Goal: Navigation & Orientation: Understand site structure

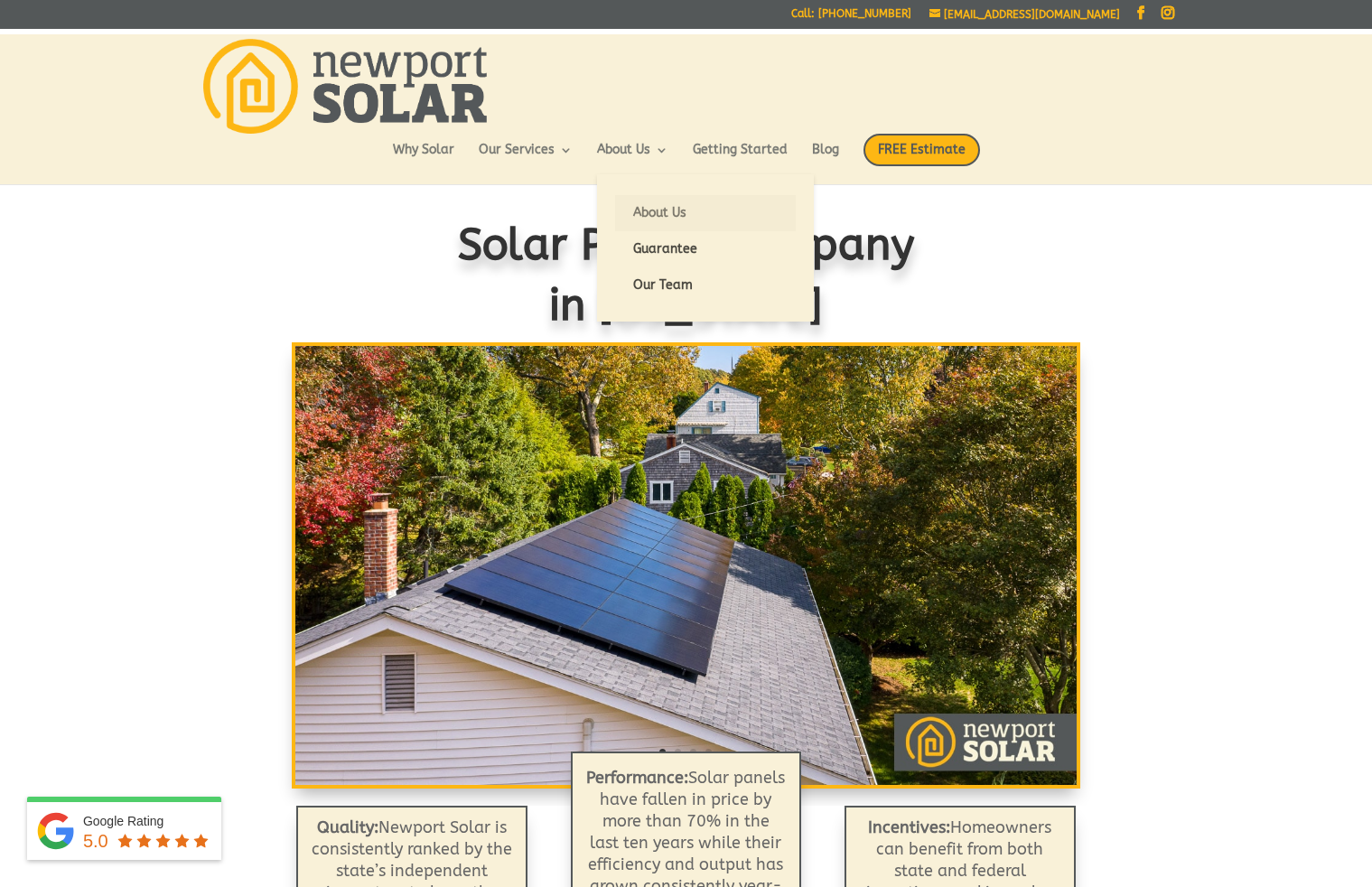
click at [644, 220] on link "About Us" at bounding box center [705, 214] width 181 height 36
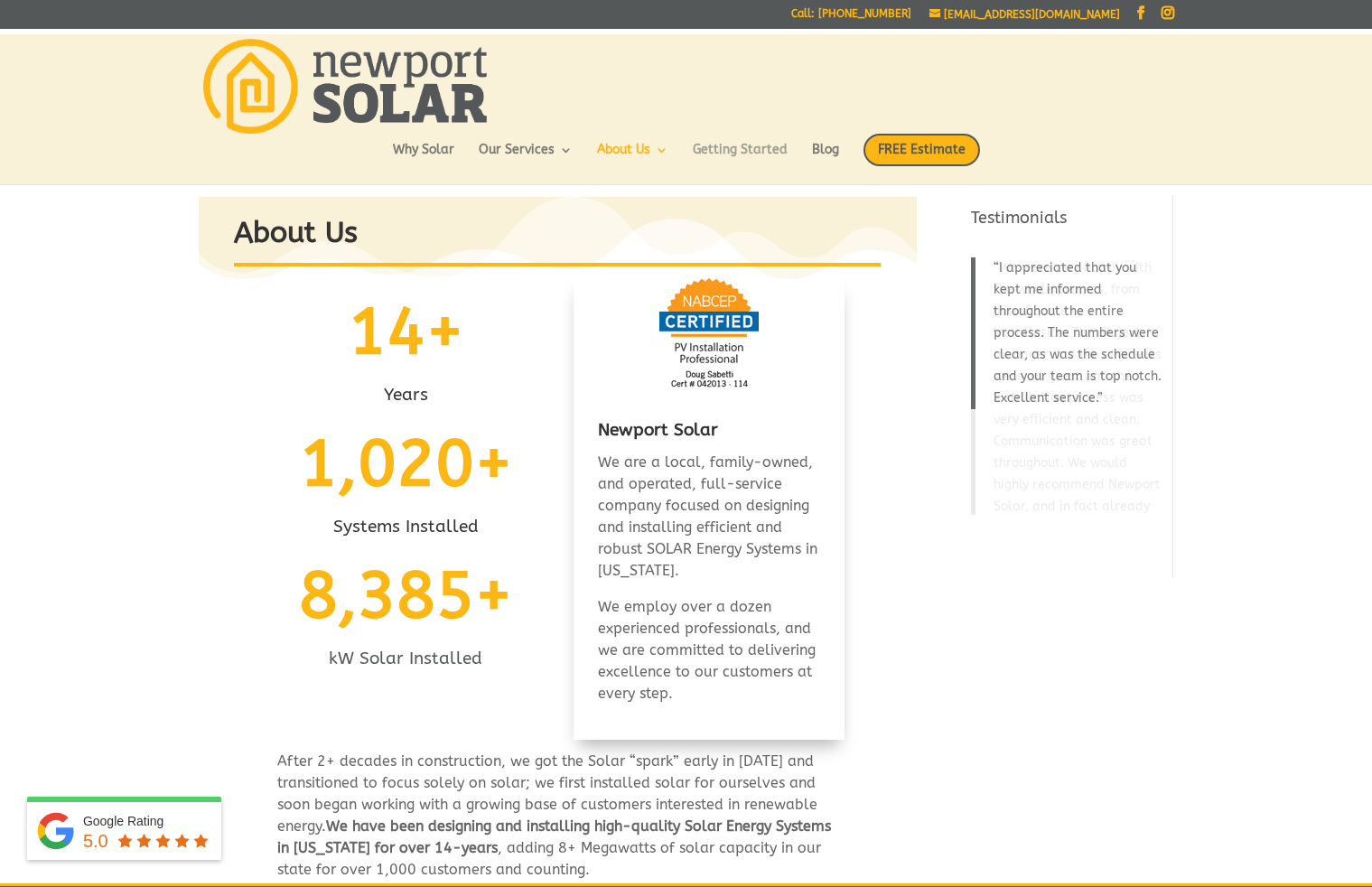
click at [773, 156] on link "Getting Started" at bounding box center [741, 159] width 94 height 31
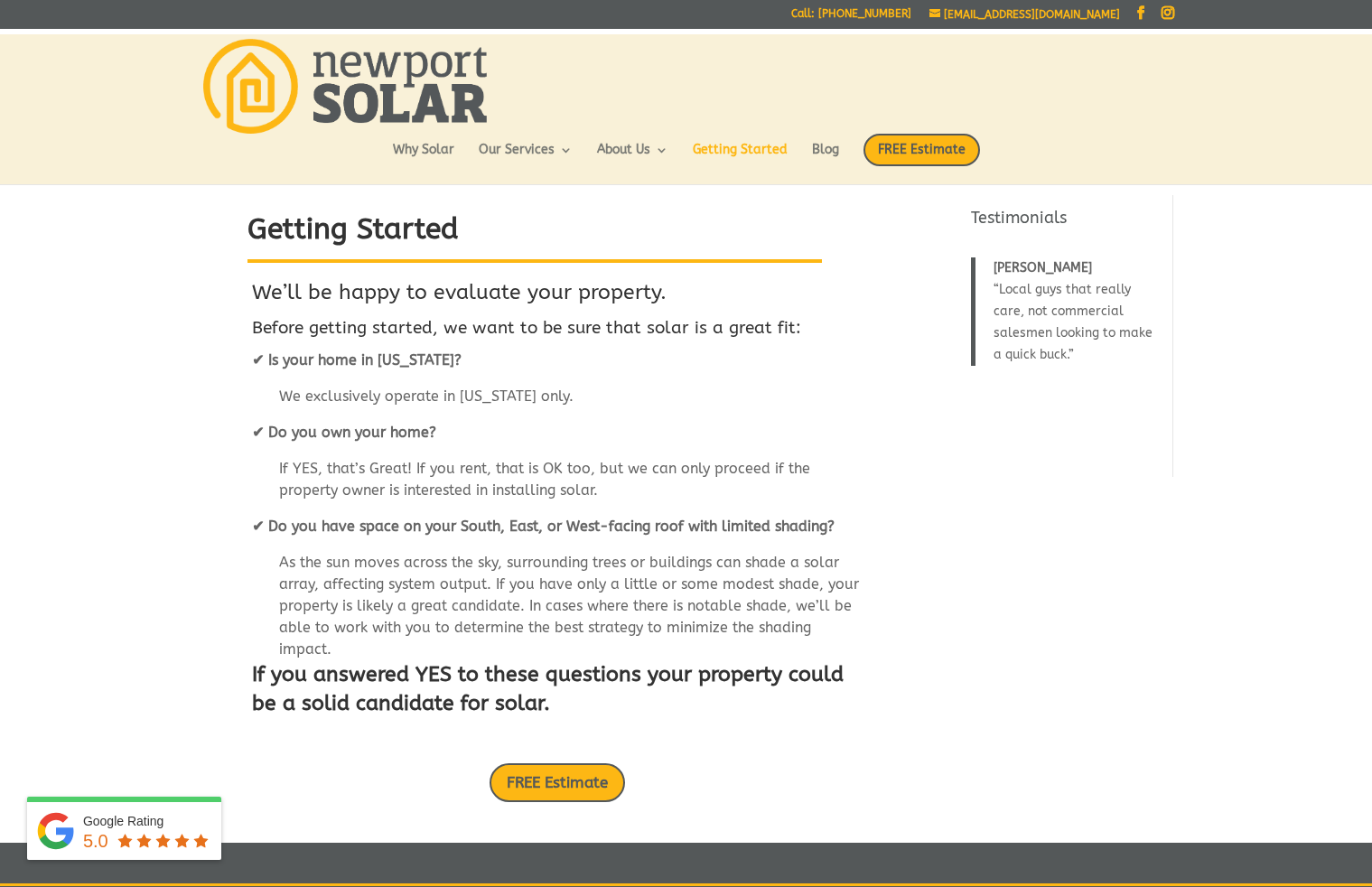
click at [345, 65] on img at bounding box center [345, 86] width 283 height 95
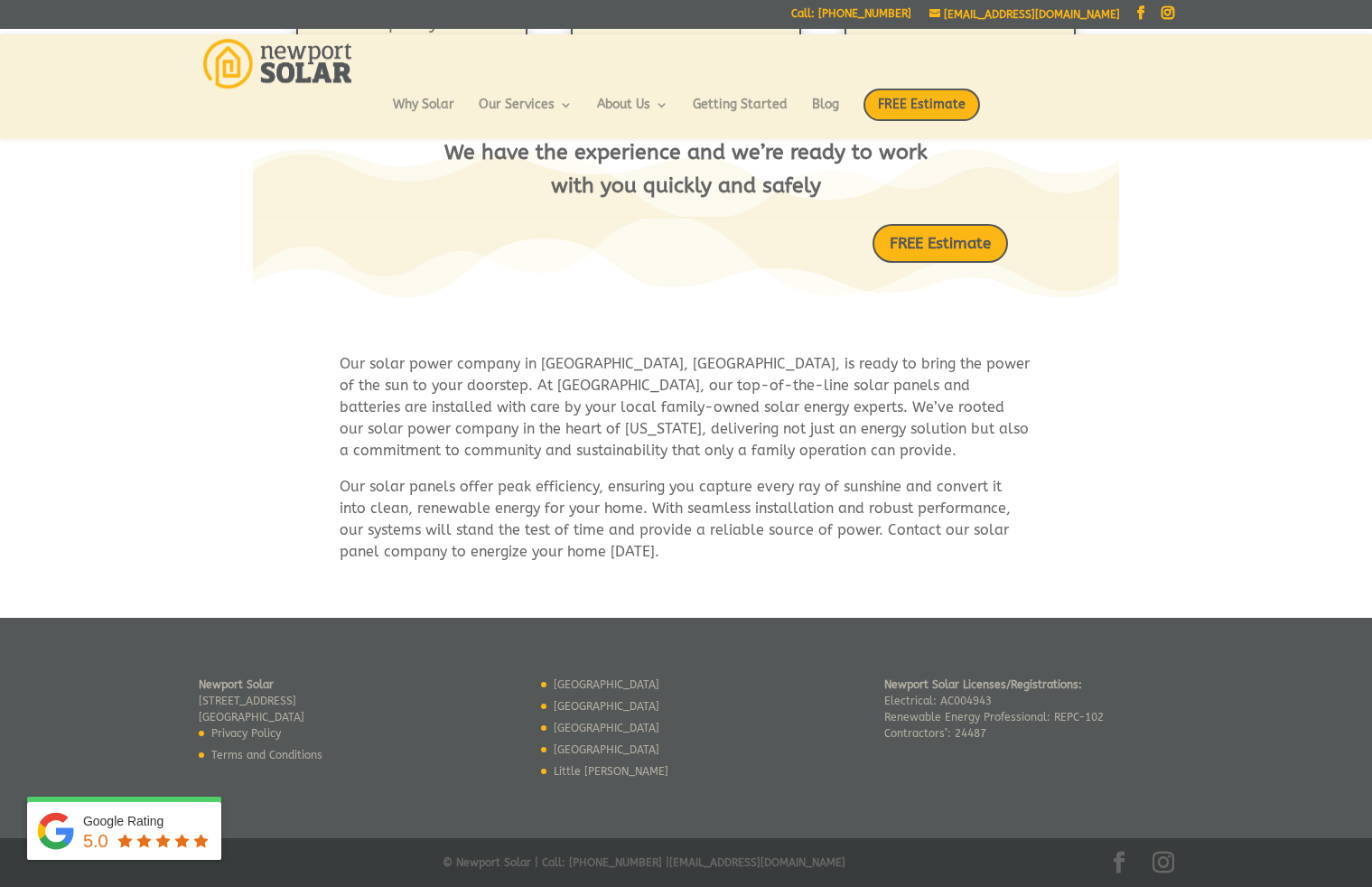
scroll to position [963, 0]
